Goal: Obtain resource: Obtain resource

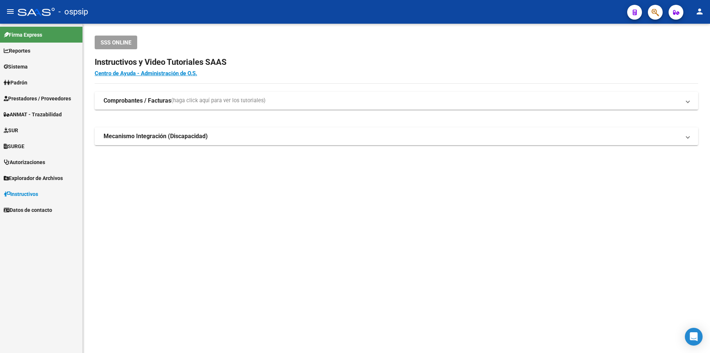
click at [39, 93] on link "Prestadores / Proveedores" at bounding box center [41, 98] width 82 height 16
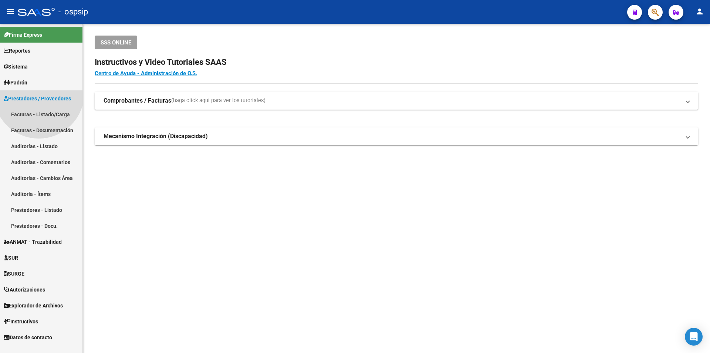
click at [39, 110] on link "Facturas - Listado/Carga" at bounding box center [41, 114] width 82 height 16
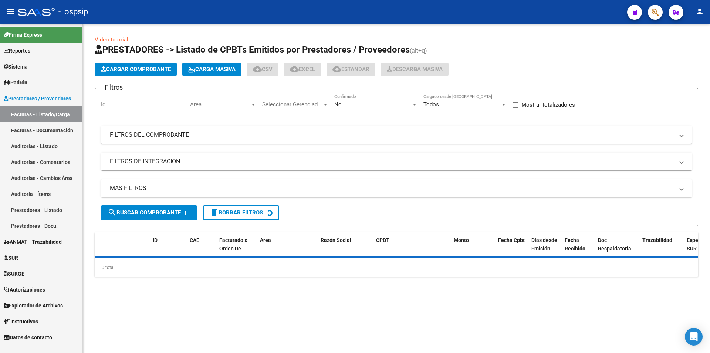
click at [138, 147] on div "Filtros Id Area Area Seleccionar Gerenciador Seleccionar Gerenciador No Confirm…" at bounding box center [396, 149] width 591 height 111
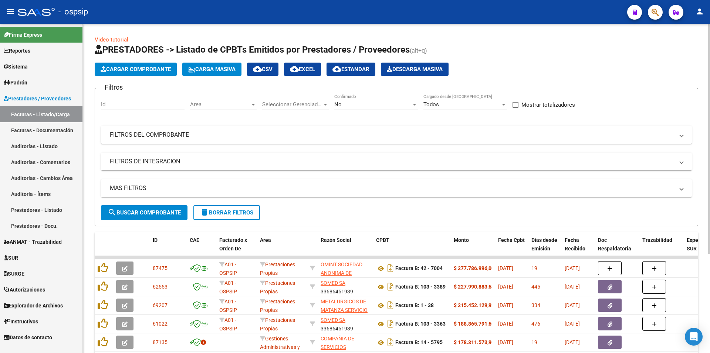
click at [142, 136] on mat-panel-title "FILTROS DEL COMPROBANTE" at bounding box center [392, 135] width 564 height 8
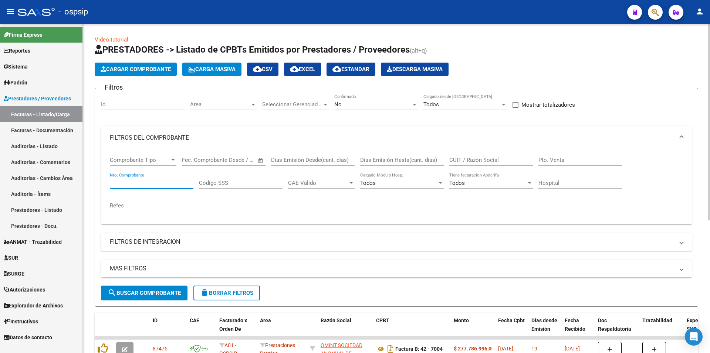
click at [132, 182] on input "Nro. Comprobante" at bounding box center [152, 182] width 84 height 7
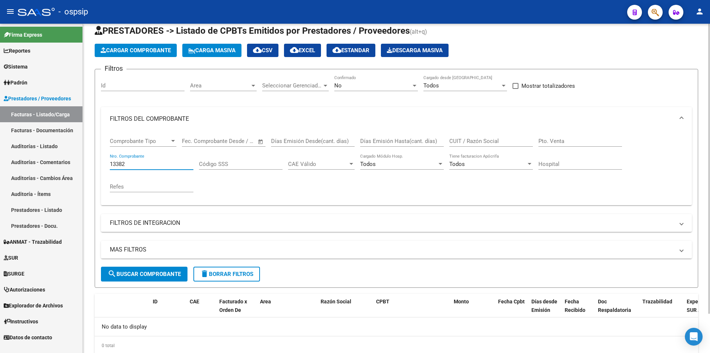
scroll to position [37, 0]
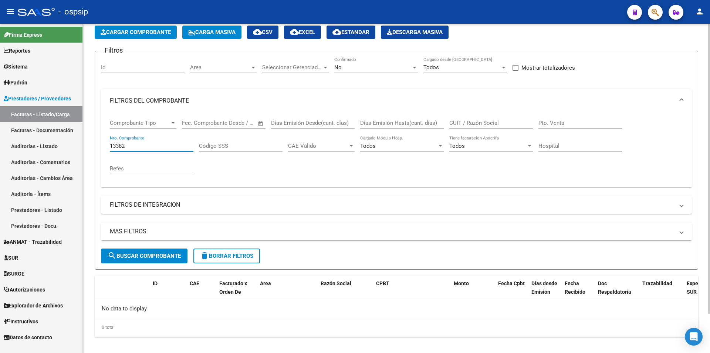
click at [364, 68] on div "No" at bounding box center [372, 67] width 77 height 7
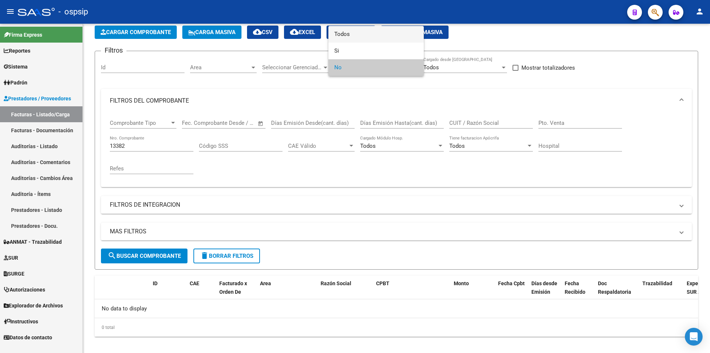
click at [355, 36] on span "Todos" at bounding box center [376, 34] width 84 height 17
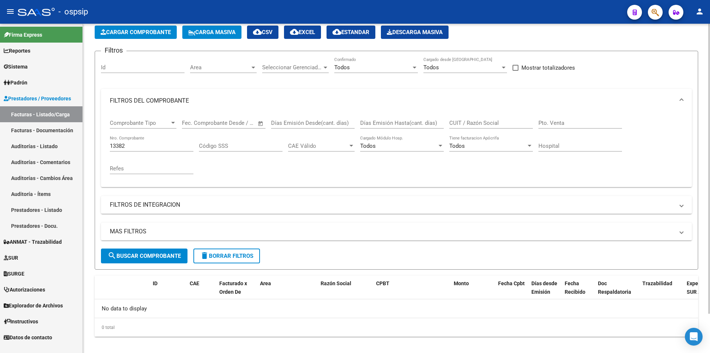
click at [185, 141] on div "13382 Nro. Comprobante" at bounding box center [152, 143] width 84 height 16
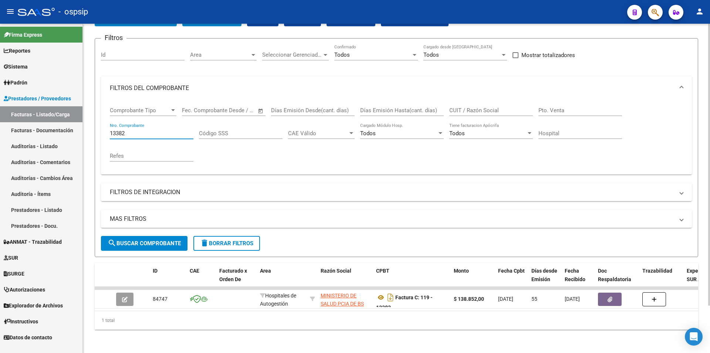
scroll to position [55, 0]
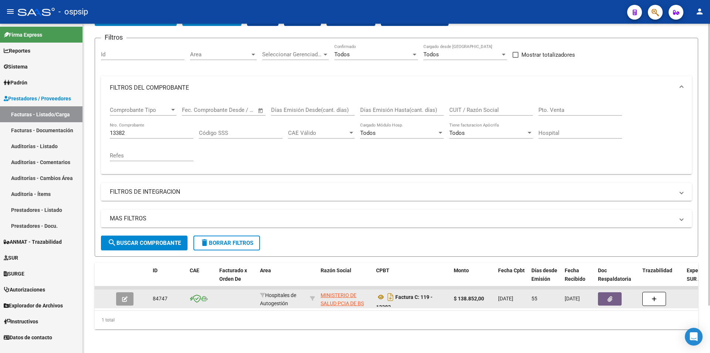
click at [375, 290] on datatable-body-cell "Factura C: 119 - 13382" at bounding box center [412, 298] width 78 height 18
click at [380, 292] on icon at bounding box center [381, 296] width 10 height 9
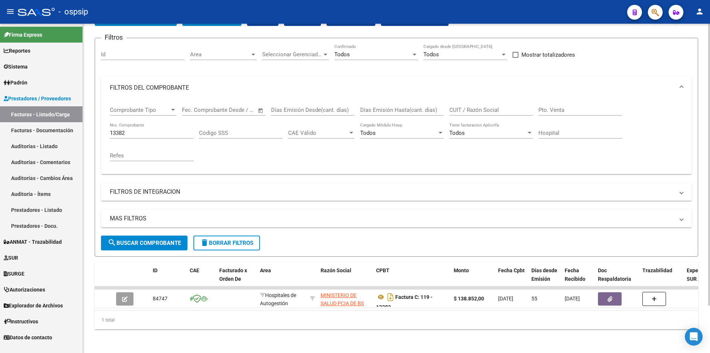
drag, startPoint x: 149, startPoint y: 116, endPoint x: 144, endPoint y: 126, distance: 11.1
click at [148, 116] on div "Comprobante Tipo Comprobante Tipo" at bounding box center [143, 111] width 67 height 23
click at [144, 129] on input "13382" at bounding box center [152, 132] width 84 height 7
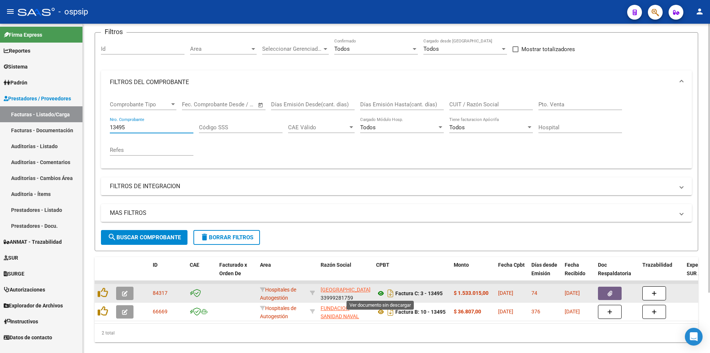
click at [382, 291] on icon at bounding box center [381, 293] width 10 height 9
click at [382, 294] on icon at bounding box center [381, 293] width 10 height 9
click at [600, 288] on button "button" at bounding box center [610, 292] width 24 height 13
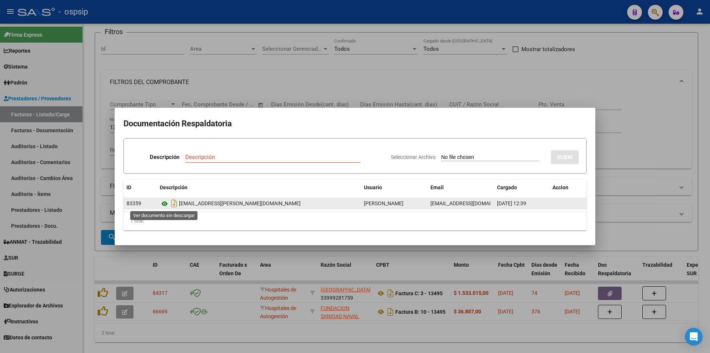
click at [164, 206] on icon at bounding box center [165, 203] width 10 height 9
click at [168, 203] on icon at bounding box center [165, 203] width 10 height 9
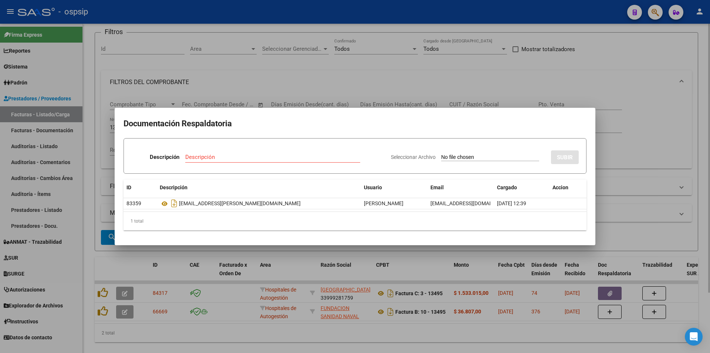
click at [161, 82] on div at bounding box center [355, 176] width 710 height 353
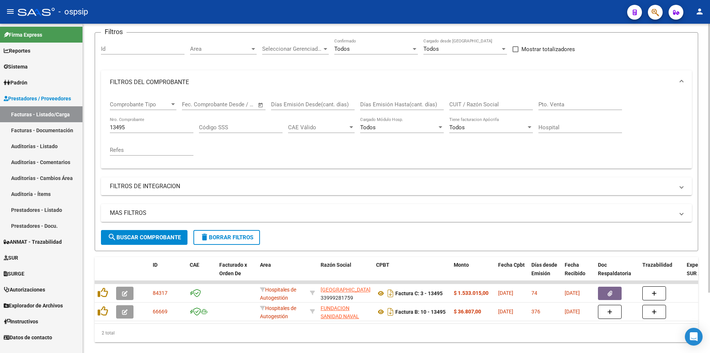
click at [145, 122] on div "13495 Nro. Comprobante" at bounding box center [152, 125] width 84 height 16
click at [146, 127] on input "13495" at bounding box center [152, 127] width 84 height 7
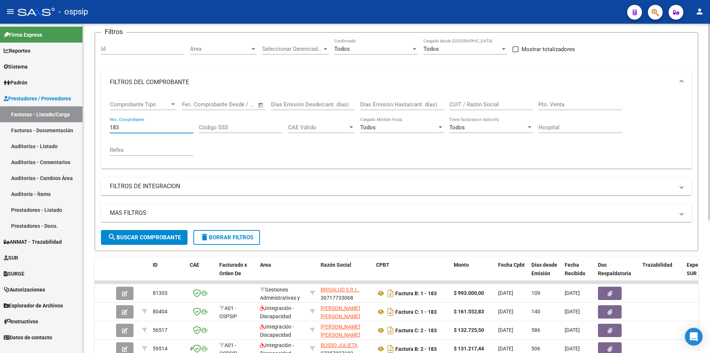
click at [146, 127] on input "183" at bounding box center [152, 127] width 84 height 7
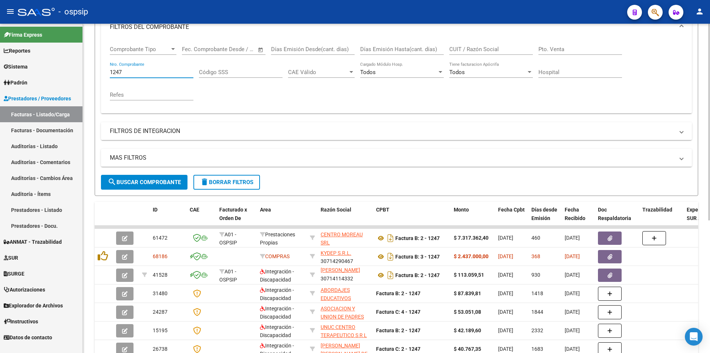
scroll to position [111, 0]
type input "1247"
click at [418, 110] on div "Comprobante Tipo Comprobante Tipo Start date – End date Fec. Comprobante Desde …" at bounding box center [396, 75] width 591 height 74
click at [151, 132] on mat-panel-title "FILTROS DE INTEGRACION" at bounding box center [392, 131] width 564 height 8
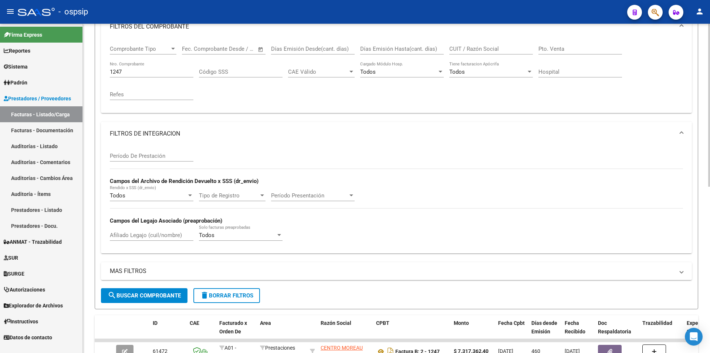
click at [139, 140] on mat-expansion-panel-header "FILTROS DE INTEGRACION" at bounding box center [396, 134] width 591 height 24
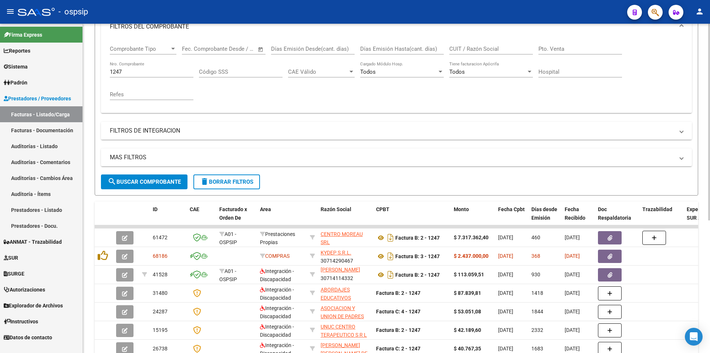
scroll to position [148, 0]
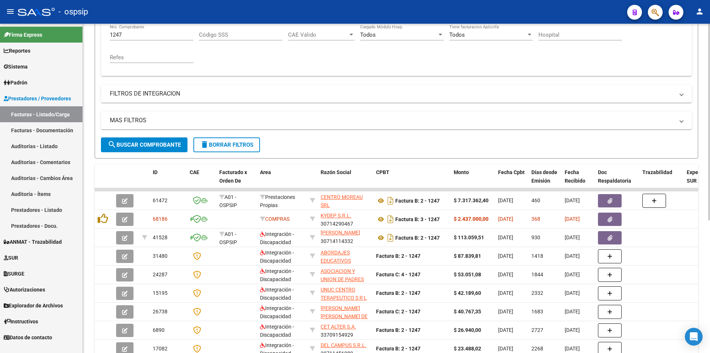
click at [237, 95] on mat-panel-title "FILTROS DE INTEGRACION" at bounding box center [392, 94] width 564 height 8
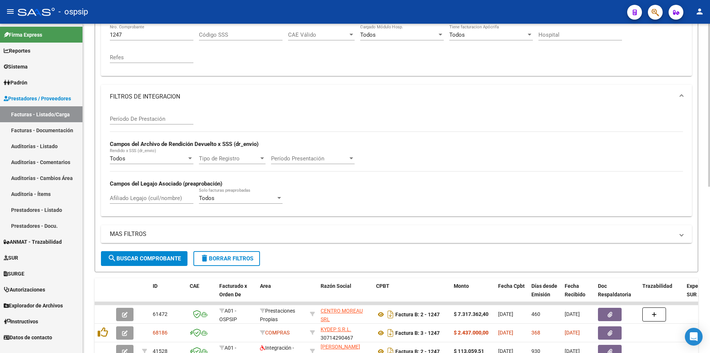
click at [237, 95] on mat-panel-title "FILTROS DE INTEGRACION" at bounding box center [392, 96] width 564 height 8
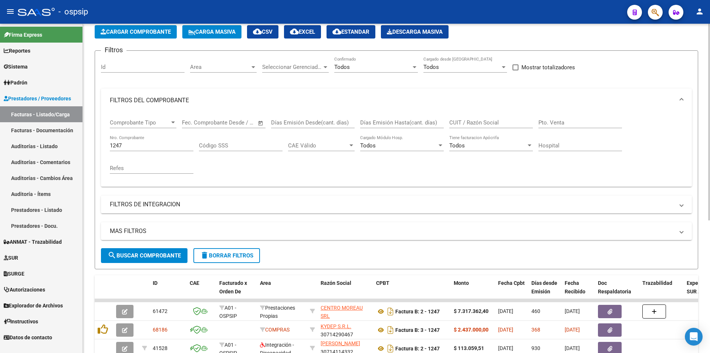
scroll to position [37, 0]
